Goal: Navigation & Orientation: Find specific page/section

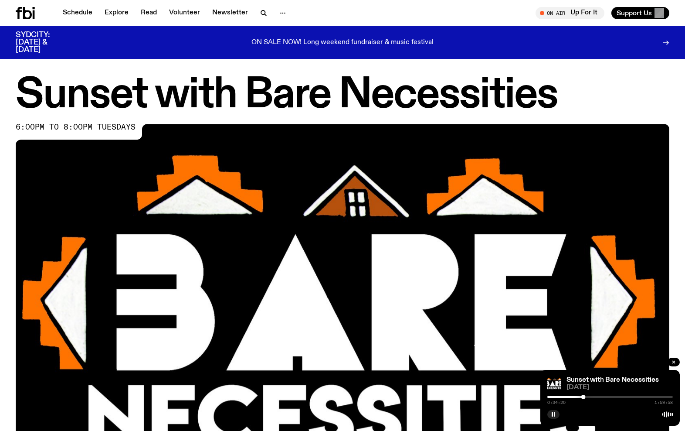
scroll to position [283, 0]
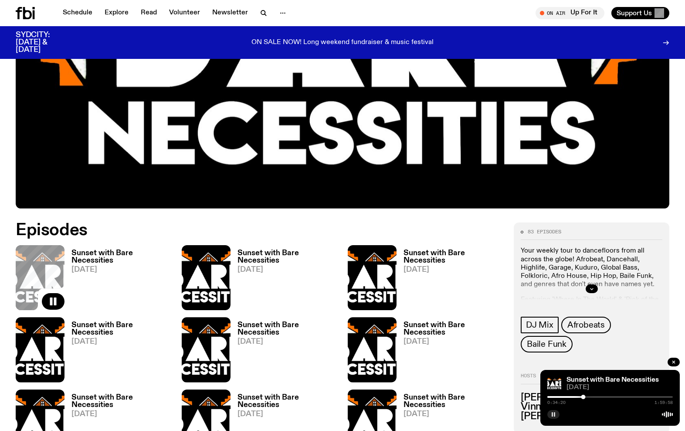
click at [552, 411] on button "button" at bounding box center [554, 414] width 12 height 9
click at [80, 15] on link "Schedule" at bounding box center [78, 13] width 40 height 12
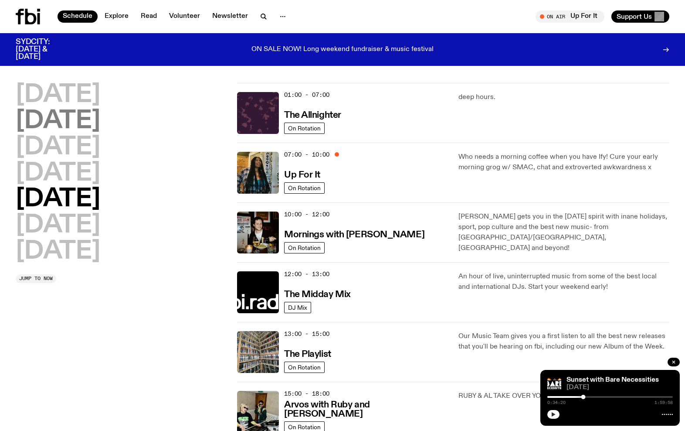
click at [92, 123] on h2 "[DATE]" at bounding box center [58, 121] width 85 height 24
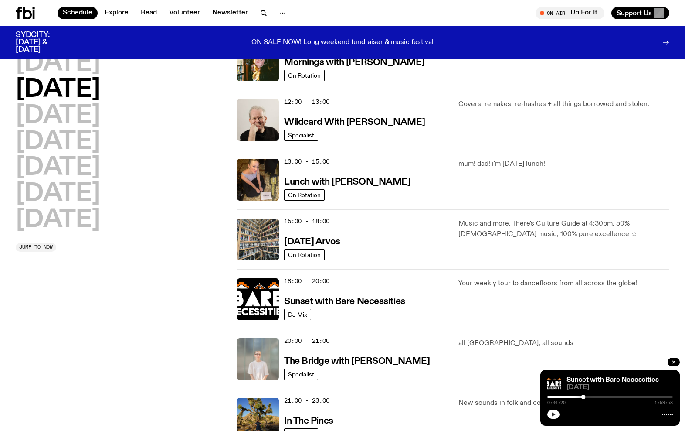
scroll to position [166, 0]
click at [100, 121] on h2 "[DATE]" at bounding box center [58, 116] width 85 height 24
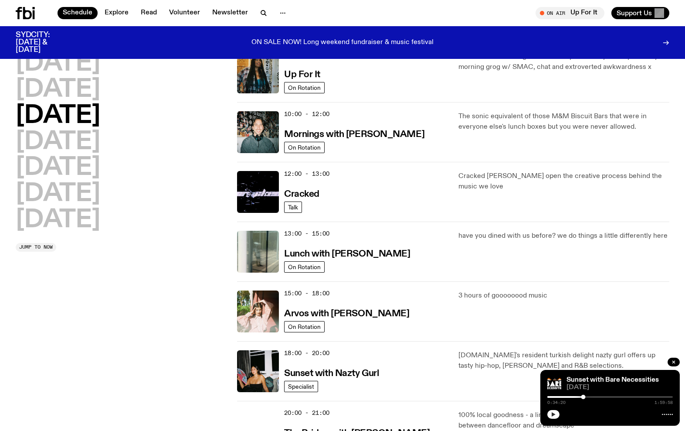
scroll to position [194, 0]
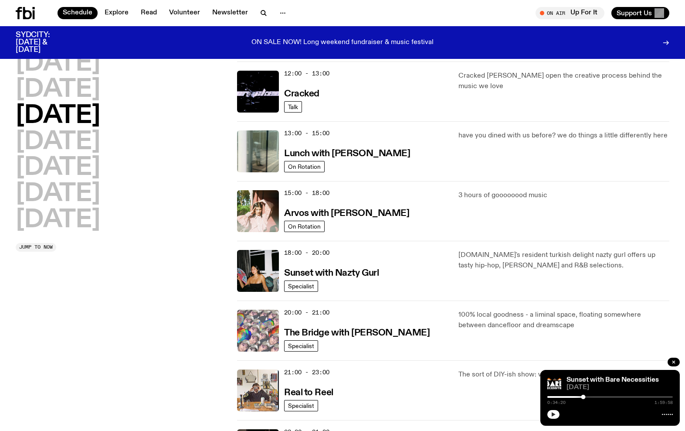
click at [266, 342] on img at bounding box center [258, 331] width 42 height 42
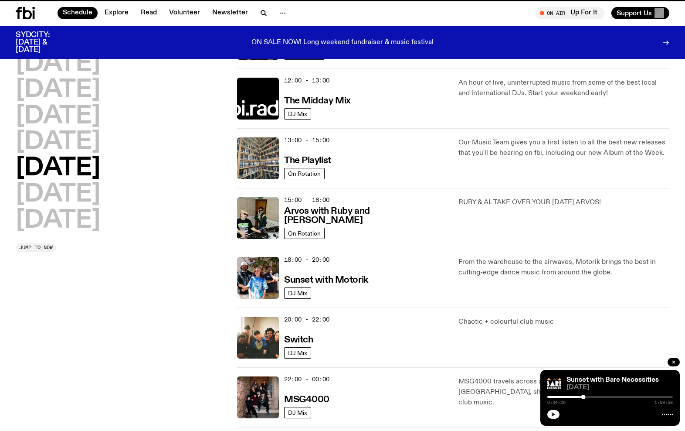
scroll to position [187, 0]
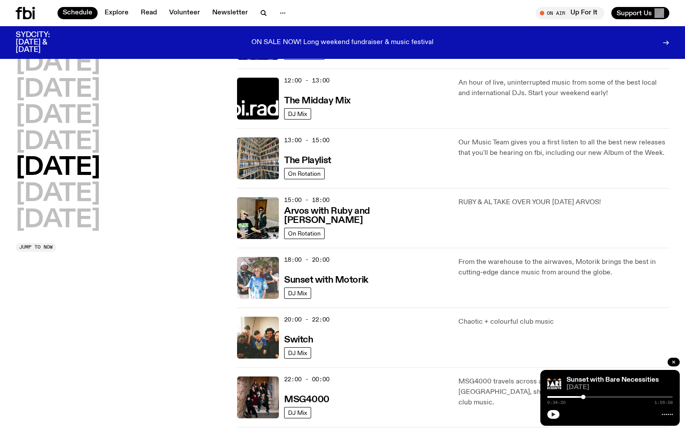
click at [266, 287] on img at bounding box center [258, 278] width 42 height 42
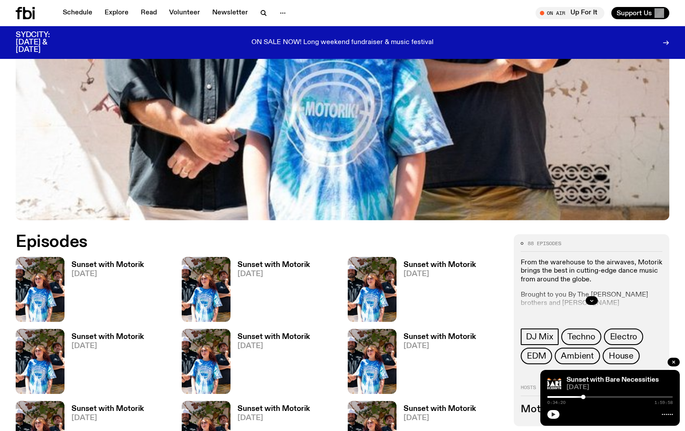
scroll to position [273, 0]
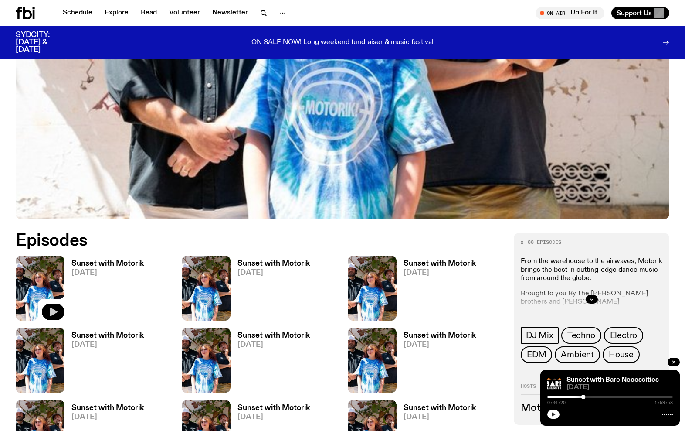
click at [49, 310] on icon "button" at bounding box center [53, 311] width 10 height 10
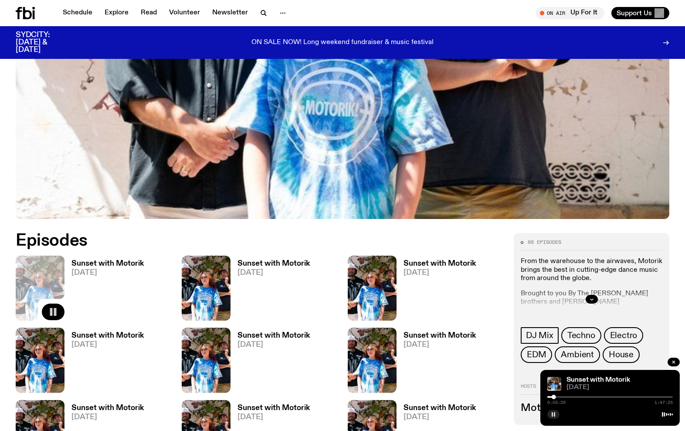
click at [556, 415] on icon "button" at bounding box center [553, 414] width 5 height 5
